Goal: Task Accomplishment & Management: Complete application form

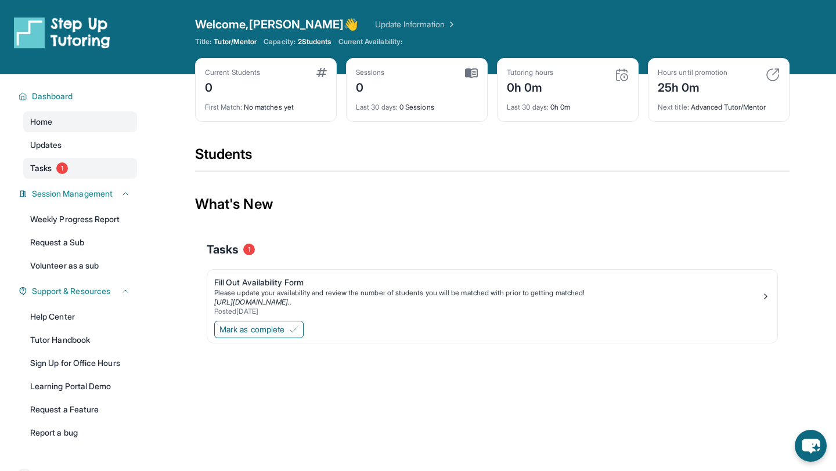
click at [66, 168] on span "1" at bounding box center [62, 169] width 12 height 12
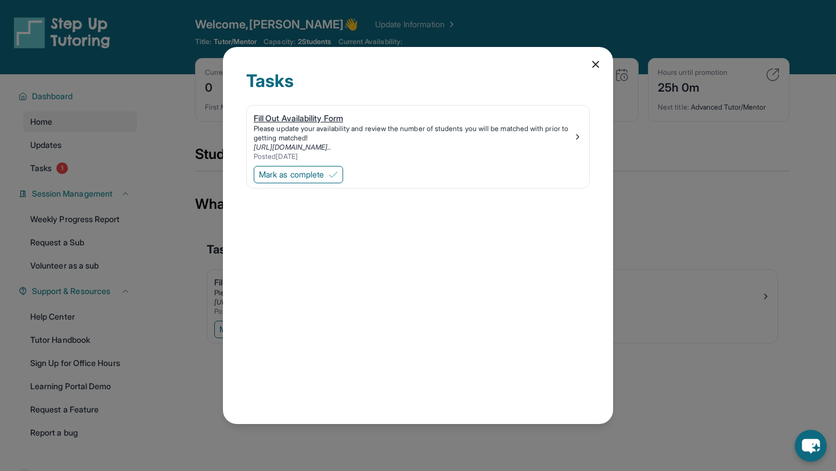
click at [312, 113] on div "Fill Out Availability Form" at bounding box center [413, 119] width 319 height 12
click at [314, 174] on span "Mark as complete" at bounding box center [291, 175] width 65 height 12
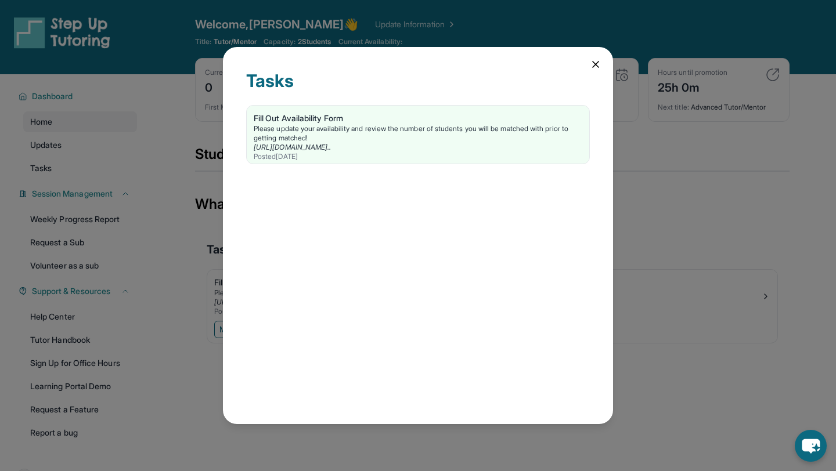
click at [593, 59] on icon at bounding box center [596, 65] width 12 height 12
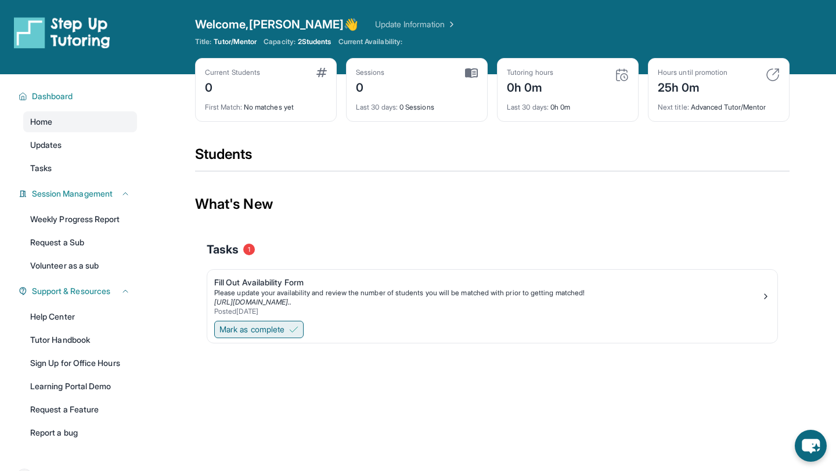
click at [259, 332] on span "Mark as complete" at bounding box center [251, 330] width 65 height 12
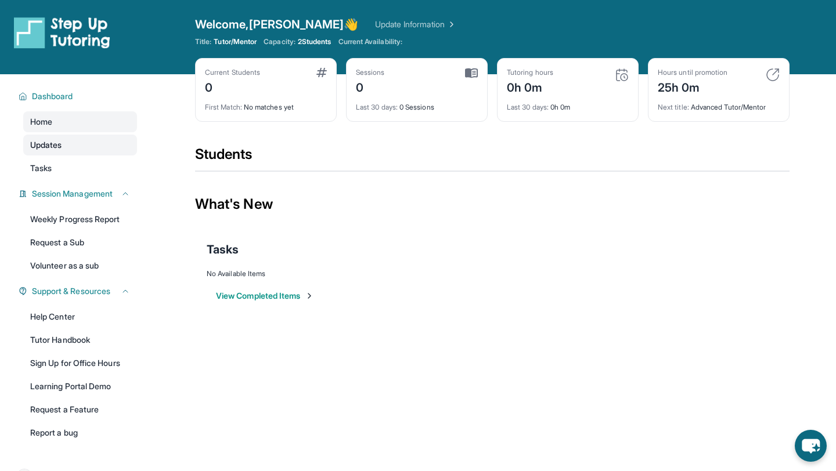
click at [105, 152] on link "Updates" at bounding box center [80, 145] width 114 height 21
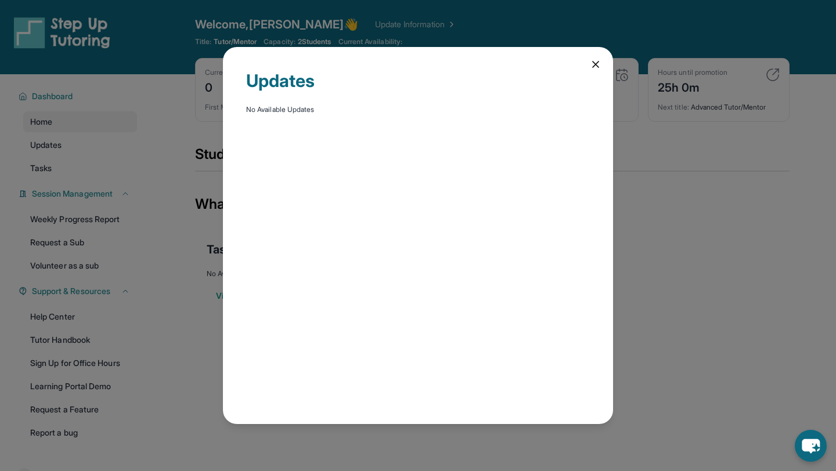
click at [99, 170] on div "Updates No Available Updates" at bounding box center [418, 235] width 836 height 471
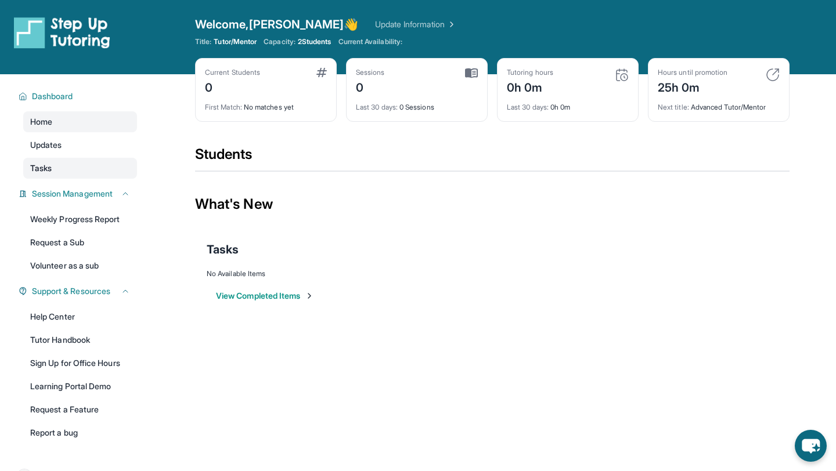
click at [99, 170] on link "Tasks" at bounding box center [80, 168] width 114 height 21
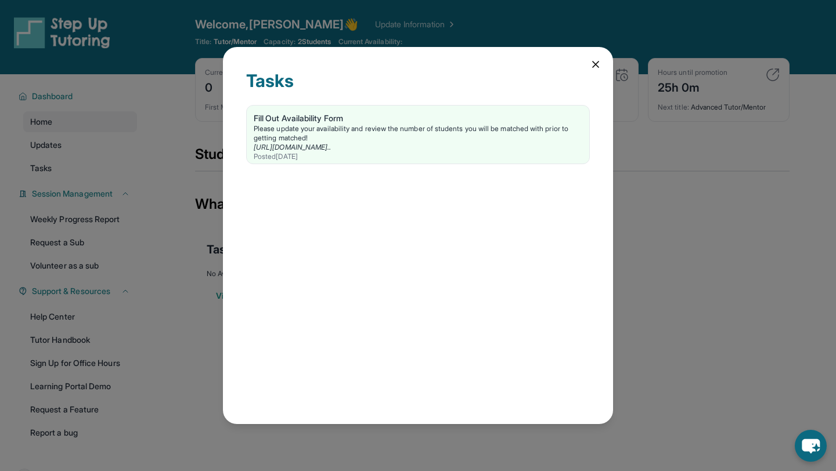
click at [138, 157] on div "Tasks Fill Out Availability Form Please update your availability and review the…" at bounding box center [418, 235] width 836 height 471
